Goal: Information Seeking & Learning: Understand process/instructions

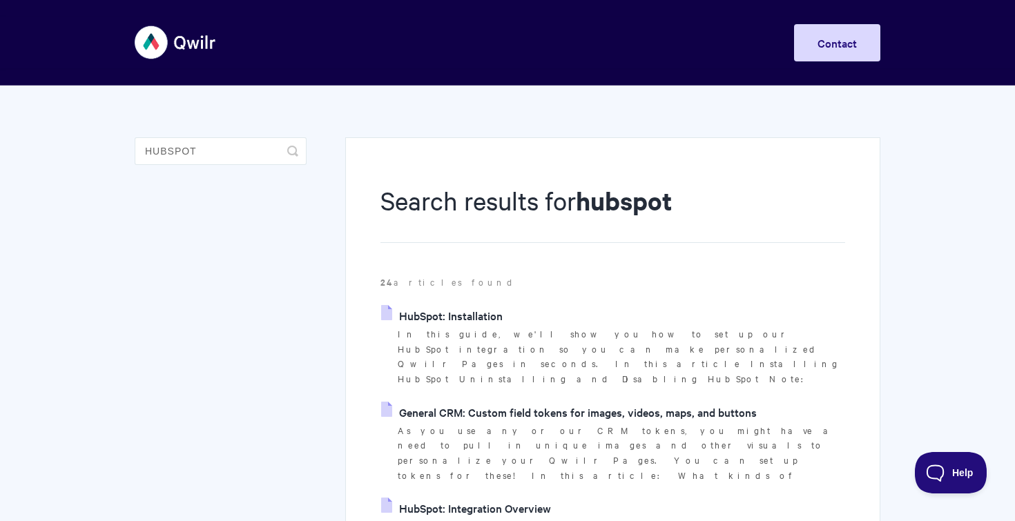
click at [467, 311] on link "HubSpot: Installation" at bounding box center [441, 315] width 121 height 21
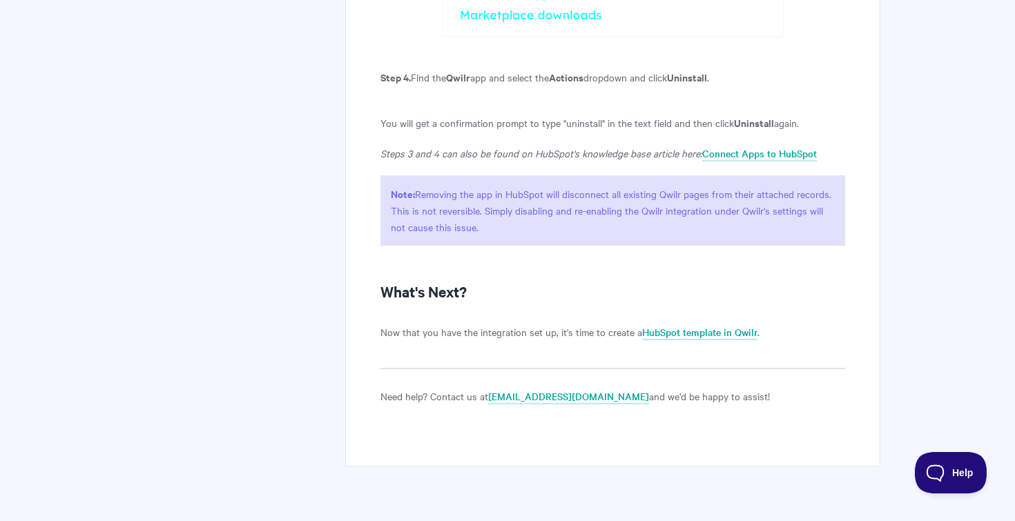
scroll to position [3428, 0]
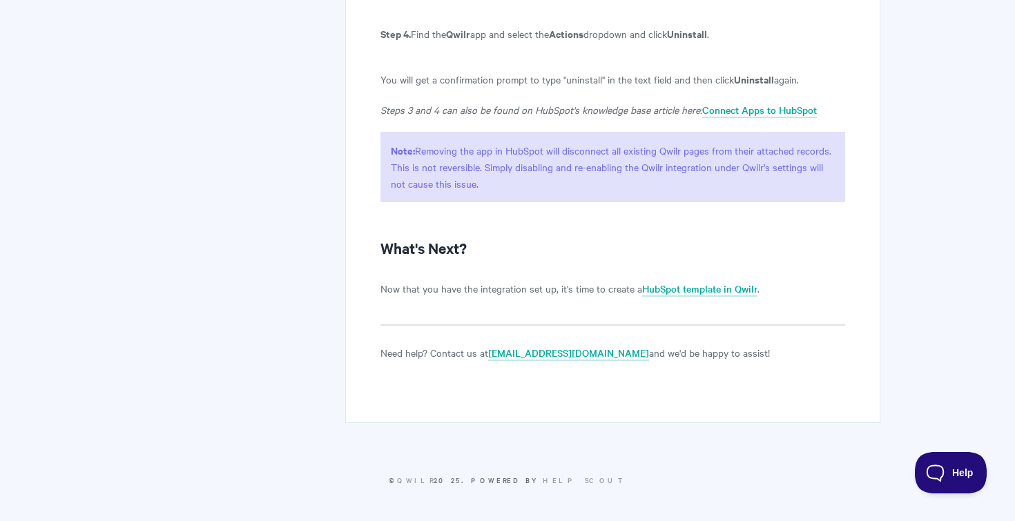
click at [688, 292] on link "HubSpot template in Qwilr" at bounding box center [699, 289] width 115 height 15
